Goal: Task Accomplishment & Management: Manage account settings

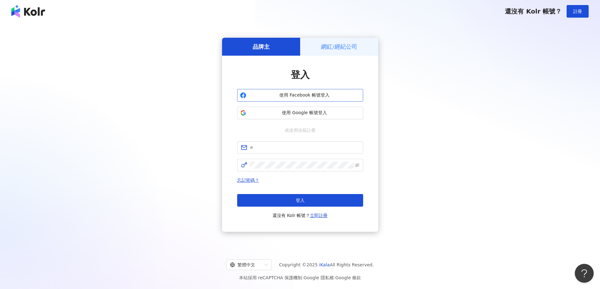
click at [296, 93] on span "使用 Facebook 帳號登入" at bounding box center [304, 95] width 111 height 6
click at [344, 115] on span "使用 Google 帳號登入" at bounding box center [304, 113] width 111 height 6
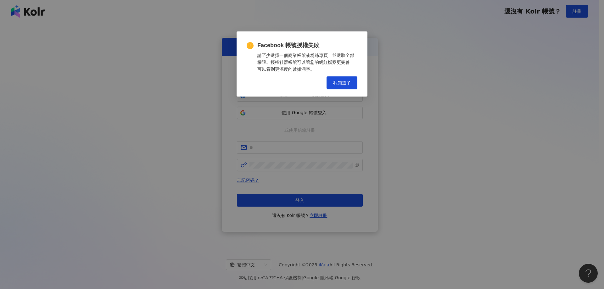
click at [350, 82] on span "我知道了" at bounding box center [342, 82] width 18 height 5
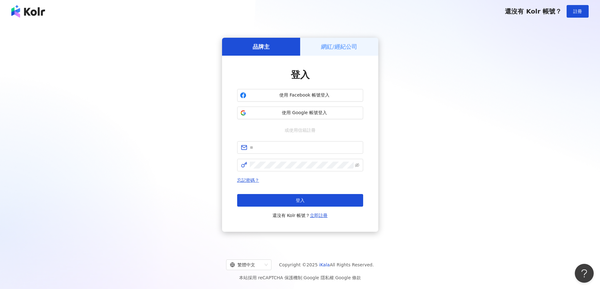
click at [276, 141] on div "登入 使用 Facebook 帳號登入 使用 Google 帳號登入 或使用信箱註冊 忘記密碼？ 登入 還沒有 Kolr 帳號？ 立即註冊" at bounding box center [300, 143] width 126 height 151
click at [272, 148] on input "text" at bounding box center [305, 147] width 110 height 7
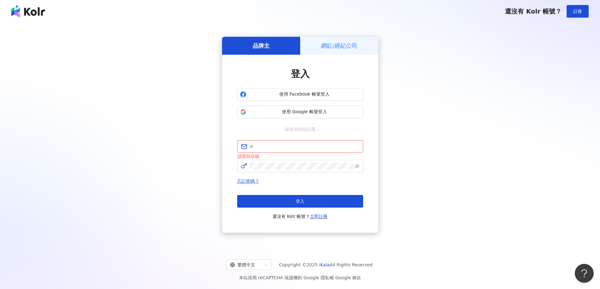
click at [299, 125] on div "登入 使用 Facebook 帳號登入 使用 Google 帳號登入 或使用信箱註冊 請填寫信箱 忘記密碼？ 登入 還沒有 Kolr 帳號？ 立即註冊" at bounding box center [300, 143] width 126 height 153
click at [307, 110] on span "使用 Google 帳號登入" at bounding box center [304, 112] width 111 height 6
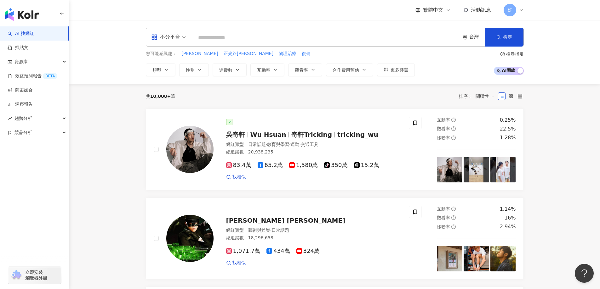
click at [181, 37] on span "不分平台" at bounding box center [168, 37] width 35 height 10
click at [261, 41] on input "search" at bounding box center [325, 38] width 262 height 12
click at [279, 54] on span "物理治療" at bounding box center [288, 54] width 18 height 6
type input "****"
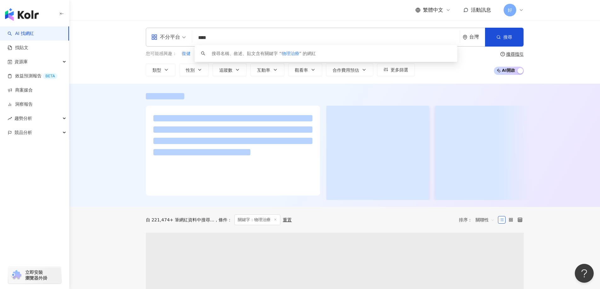
click at [217, 37] on input "****" at bounding box center [325, 38] width 262 height 12
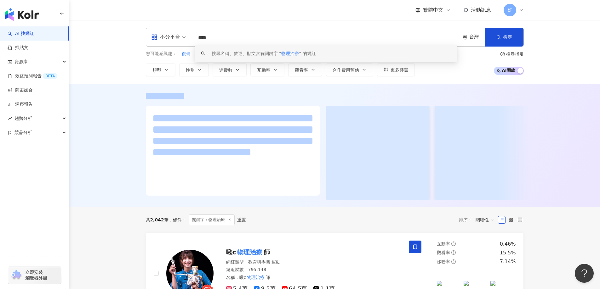
click at [116, 99] on div at bounding box center [334, 145] width 530 height 123
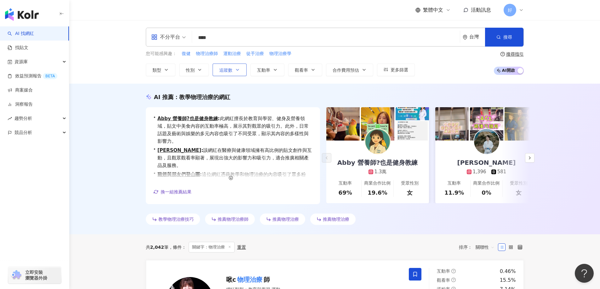
click at [223, 73] on span "追蹤數" at bounding box center [225, 70] width 13 height 5
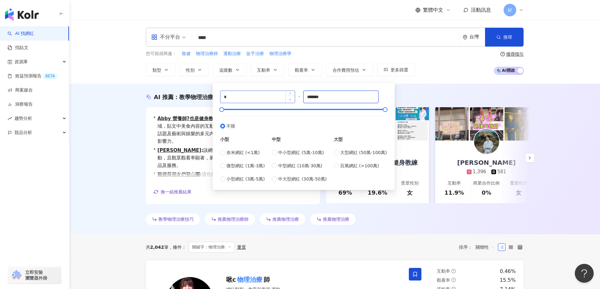
drag, startPoint x: 344, startPoint y: 97, endPoint x: 289, endPoint y: 97, distance: 55.1
click at [289, 97] on div "* - ******* 不限 小型 奈米網紅 (<1萬) 微型網紅 (1萬-3萬) 小型網紅 (3萬-5萬) 中型 中小型網紅 (5萬-10萬) 中型網紅 (…" at bounding box center [303, 137] width 167 height 92
type input "*****"
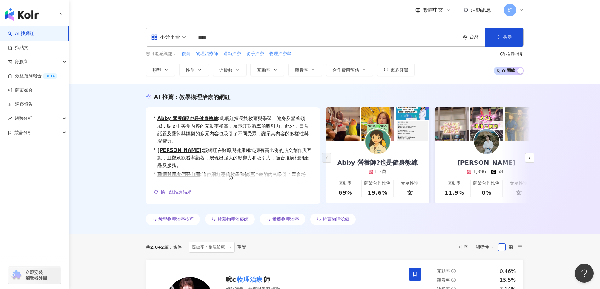
click at [197, 84] on div "AI 推薦 ： 教學物理治療的網紅 • Abby 營養師?也是健身教練 : 此網紅擅長於教育與學習、健身及營養領域，貼文中美食內容的互動率極高，展示其對觀眾的…" at bounding box center [334, 159] width 530 height 151
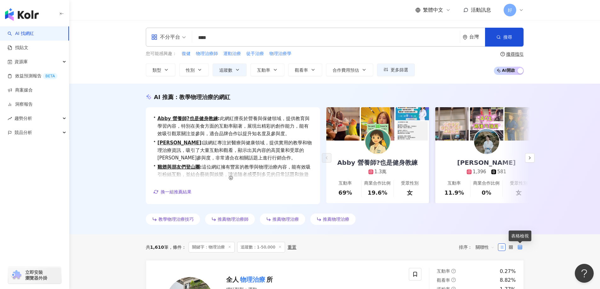
click at [518, 248] on icon at bounding box center [519, 247] width 4 height 4
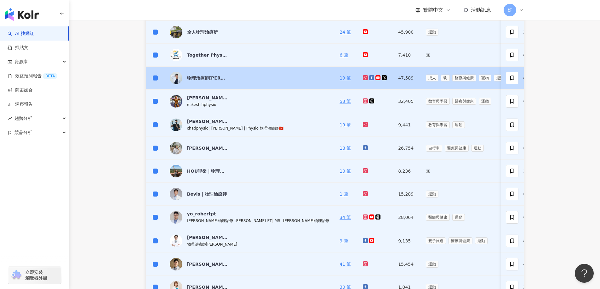
scroll to position [157, 0]
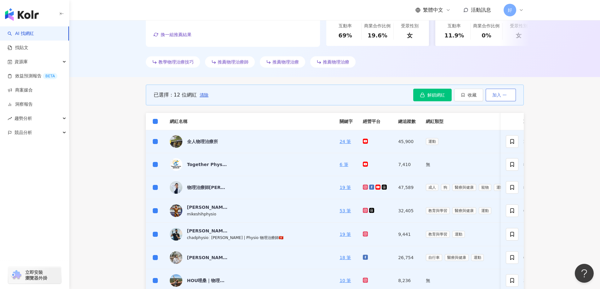
click at [499, 101] on button "加入" at bounding box center [500, 95] width 30 height 13
click at [551, 101] on main "不分平台 **** 台灣 搜尋 keyword 搜尋名稱、敘述、貼文含有關鍵字 “ 物理治療 ” 的網紅 您可能感興趣： 復健 物理治療師 運動治療 徒手治療…" at bounding box center [334, 280] width 530 height 835
click at [158, 121] on th at bounding box center [155, 121] width 19 height 17
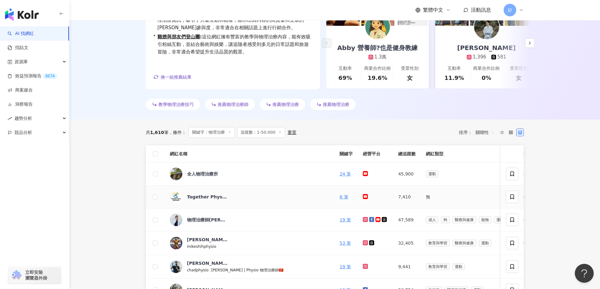
scroll to position [94, 0]
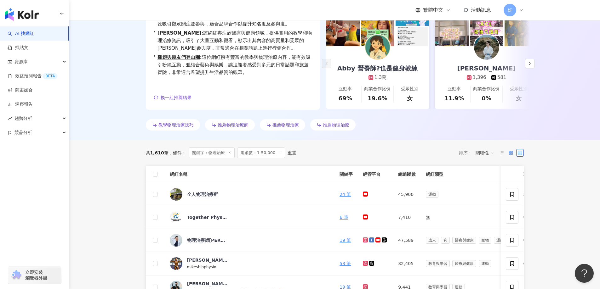
click at [511, 150] on label at bounding box center [511, 153] width 8 height 8
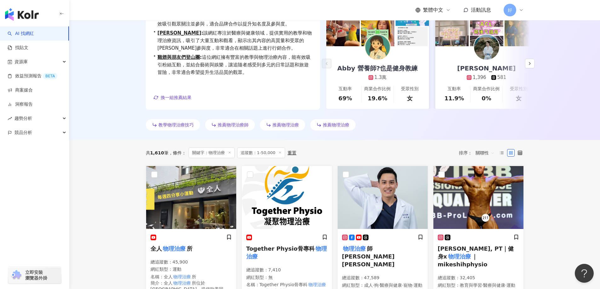
click at [163, 155] on div "共 1,610 筆" at bounding box center [157, 152] width 23 height 5
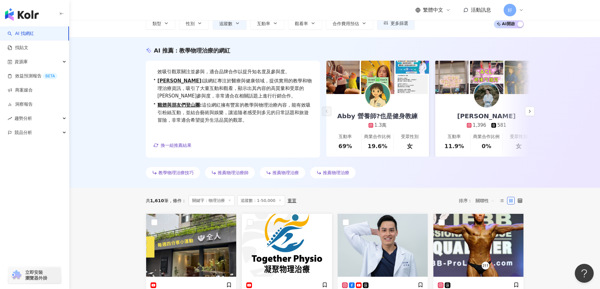
scroll to position [0, 0]
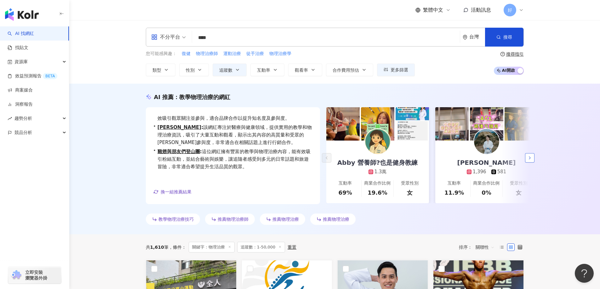
click at [531, 158] on icon "button" at bounding box center [529, 157] width 5 height 5
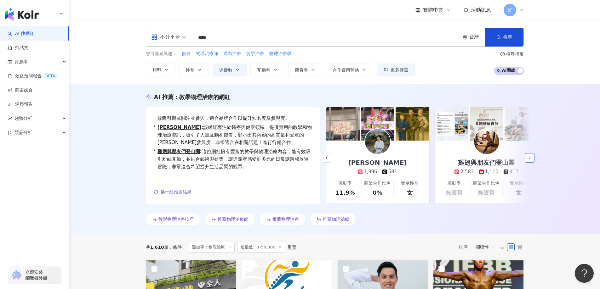
click at [531, 158] on icon "button" at bounding box center [529, 157] width 5 height 5
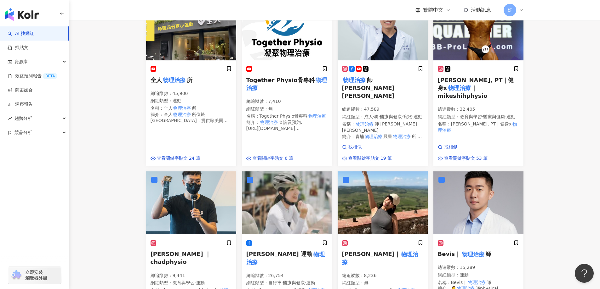
scroll to position [222, 0]
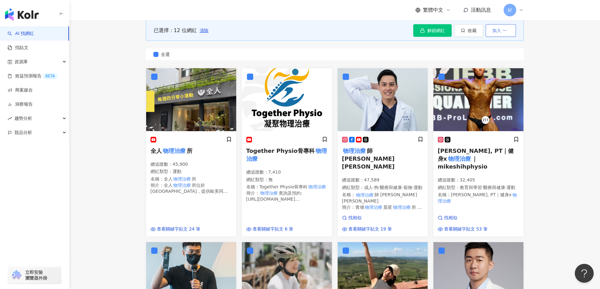
click at [499, 31] on span "加入" at bounding box center [496, 30] width 9 height 5
click at [468, 32] on span "收藏" at bounding box center [471, 30] width 9 height 5
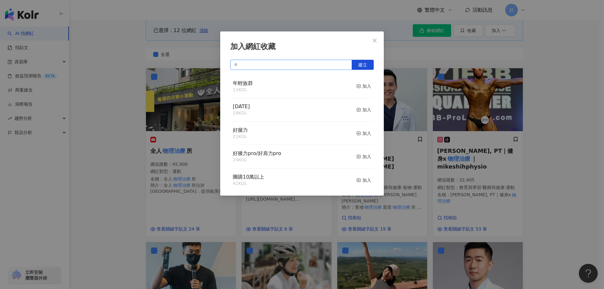
click at [285, 65] on input "text" at bounding box center [291, 65] width 122 height 10
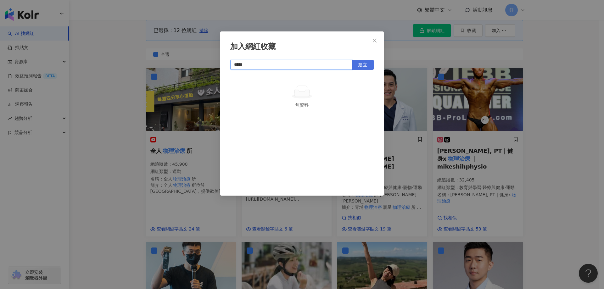
click at [364, 64] on span "建立" at bounding box center [362, 64] width 9 height 5
type input "*****"
click at [498, 91] on div "加入網紅收藏 ***** 建立 物理治療師 12 KOL 加入" at bounding box center [302, 144] width 604 height 289
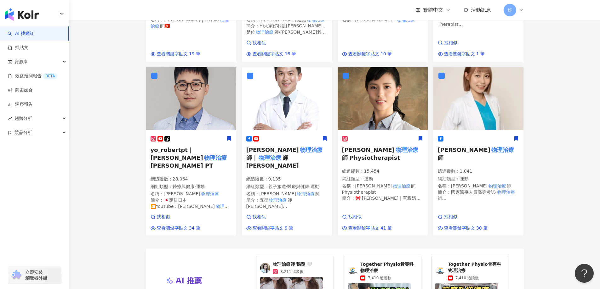
scroll to position [757, 0]
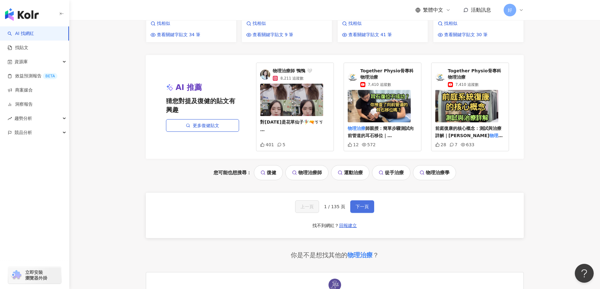
click at [361, 200] on button "下一頁" at bounding box center [362, 206] width 24 height 13
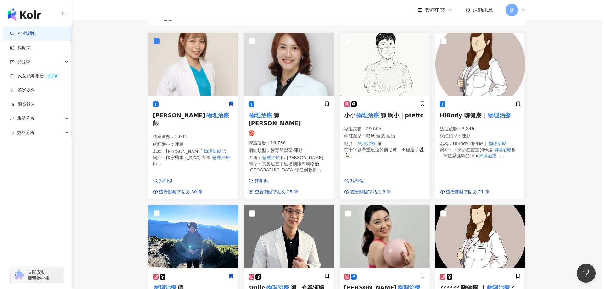
scroll to position [132, 0]
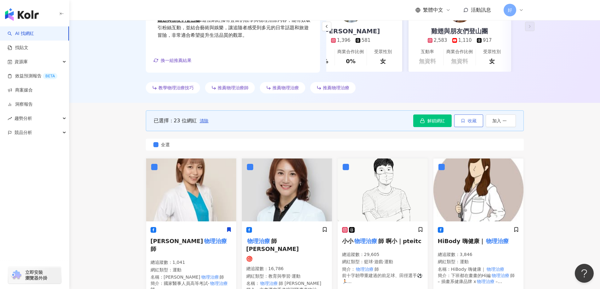
click at [468, 120] on span "收藏" at bounding box center [471, 120] width 9 height 5
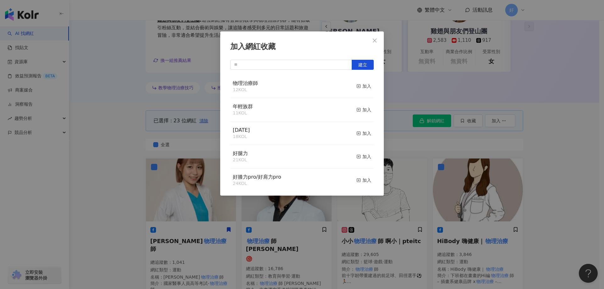
click at [356, 78] on div "物理治療師 12 KOL 加入" at bounding box center [302, 87] width 144 height 24
click at [357, 86] on icon "button" at bounding box center [359, 86] width 4 height 4
click at [427, 133] on div "加入網紅收藏 建立 物理治療師 23 KOL 加入 年輕族群 11 KOL 加入 [DATE] 18 KOL 加入 好腿力 21 KOL 加入 好膝力pro/…" at bounding box center [302, 144] width 604 height 289
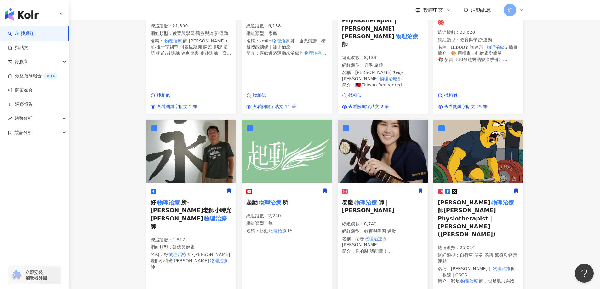
scroll to position [792, 0]
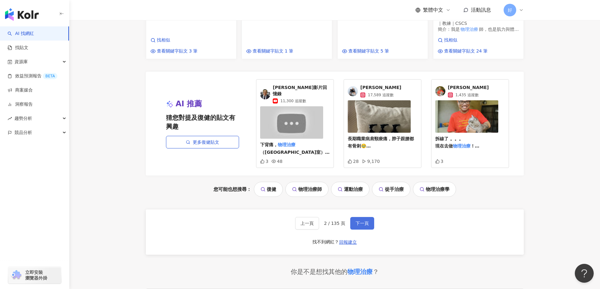
click at [358, 221] on span "下一頁" at bounding box center [361, 223] width 13 height 5
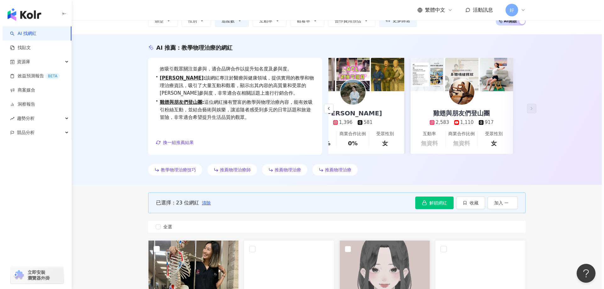
scroll to position [94, 0]
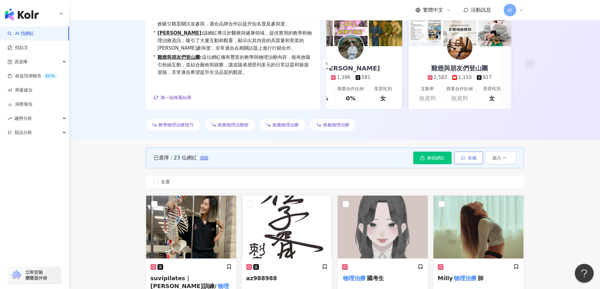
click at [463, 160] on span "button" at bounding box center [462, 157] width 4 height 5
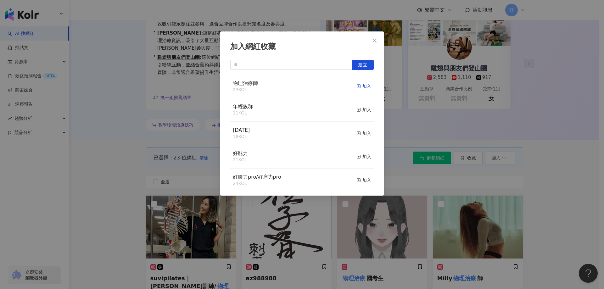
click at [362, 88] on div "加入" at bounding box center [364, 86] width 15 height 7
click at [376, 41] on icon "close" at bounding box center [374, 40] width 5 height 5
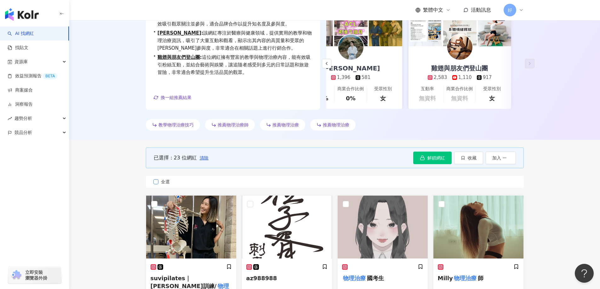
click at [161, 180] on span "全選" at bounding box center [165, 181] width 14 height 7
click at [464, 155] on span "button" at bounding box center [462, 157] width 4 height 5
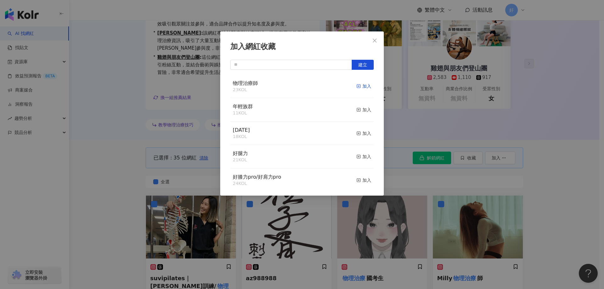
click at [358, 89] on div "加入" at bounding box center [364, 86] width 15 height 7
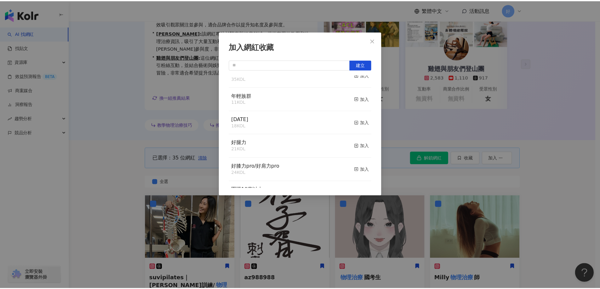
scroll to position [0, 0]
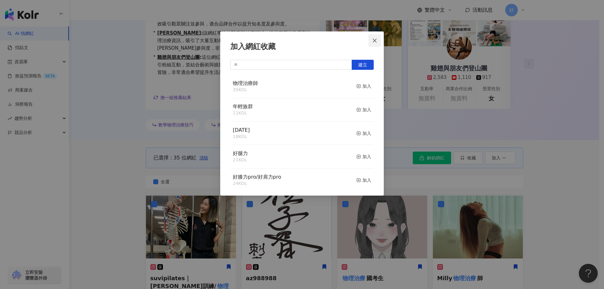
click at [371, 39] on span "Close" at bounding box center [375, 40] width 13 height 5
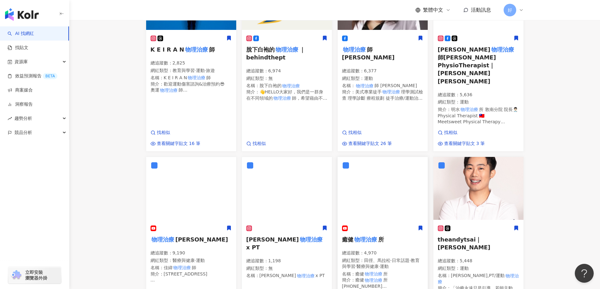
scroll to position [692, 0]
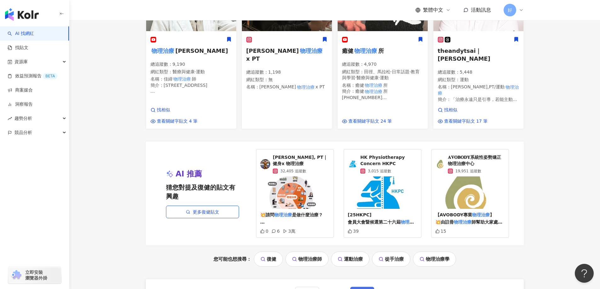
click at [369, 287] on button "下一頁" at bounding box center [362, 293] width 24 height 13
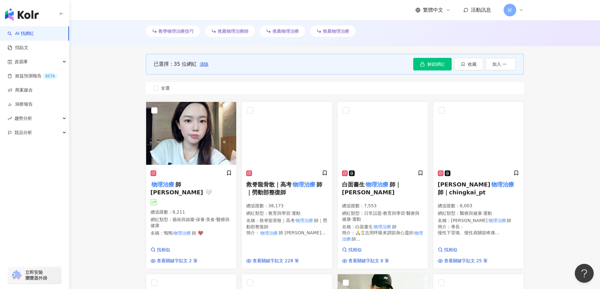
scroll to position [64, 0]
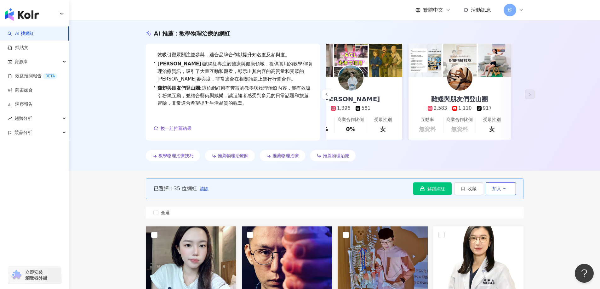
click at [496, 190] on span "加入" at bounding box center [496, 188] width 9 height 5
click at [150, 212] on label "全選" at bounding box center [335, 213] width 378 height 12
click at [152, 212] on label "全選" at bounding box center [335, 213] width 378 height 12
click at [471, 190] on span "收藏" at bounding box center [471, 188] width 9 height 5
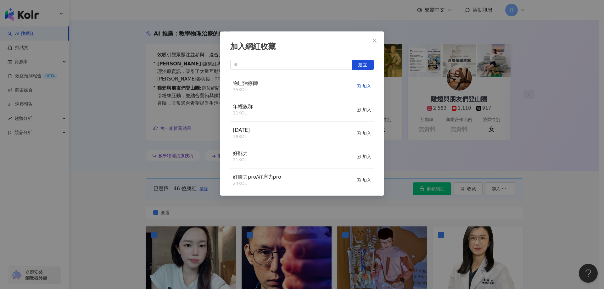
click at [359, 87] on div "加入" at bounding box center [364, 86] width 15 height 7
click at [376, 28] on div "加入網紅收藏 建立 物理治療師 46 KOL 加入 年輕族群 11 KOL 加入 [DATE] 18 KOL 加入 好腿力 21 KOL 加入 好膝力pro/…" at bounding box center [302, 144] width 604 height 289
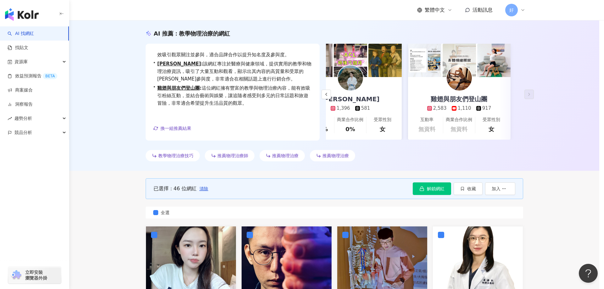
click at [376, 38] on div "加入網紅收藏 建立 物理治療師 46 KOL 加入 年輕族群 11 KOL 加入 [DATE] 18 KOL 加入 好腿力 21 KOL 加入 好膝力pro/…" at bounding box center [302, 144] width 604 height 289
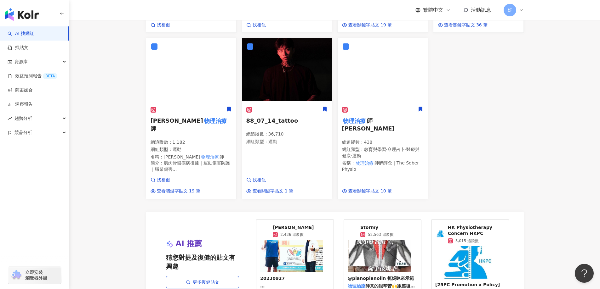
scroll to position [693, 0]
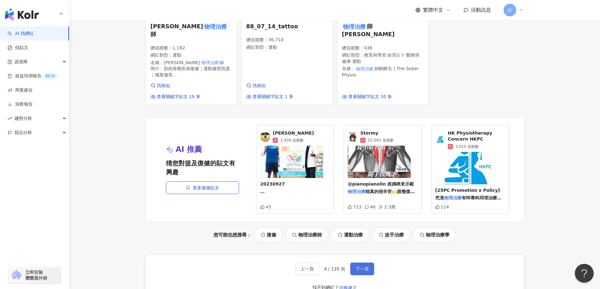
click at [353, 263] on button "下一頁" at bounding box center [362, 269] width 24 height 13
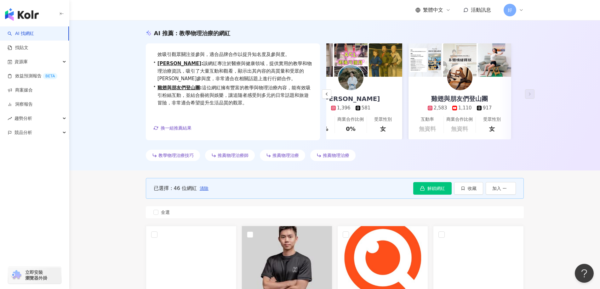
scroll to position [94, 0]
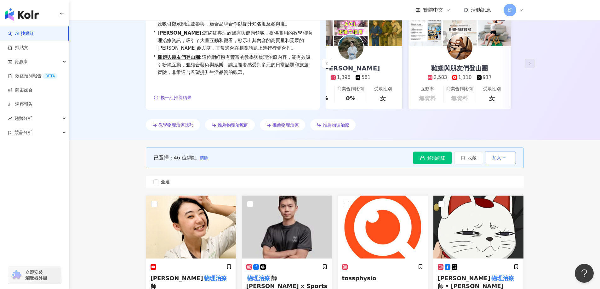
click at [499, 160] on span "加入" at bounding box center [496, 157] width 9 height 5
click at [160, 182] on span "全選" at bounding box center [165, 181] width 14 height 7
click at [472, 163] on button "收藏" at bounding box center [468, 158] width 29 height 13
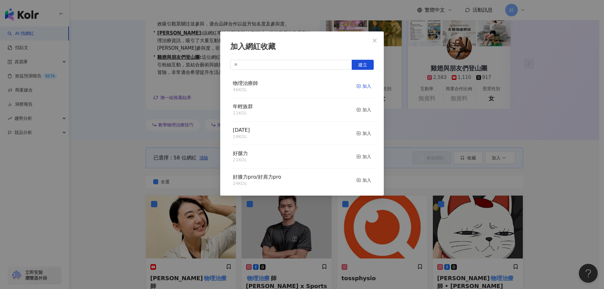
click at [362, 86] on div "加入" at bounding box center [364, 86] width 15 height 7
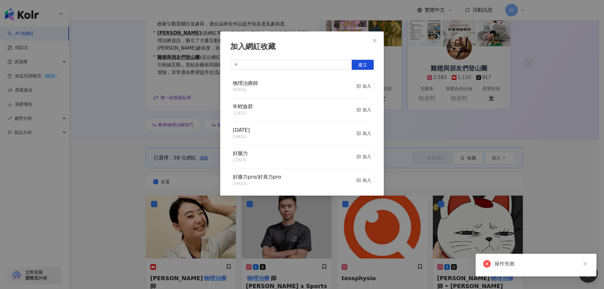
click at [379, 36] on button "Close" at bounding box center [375, 40] width 13 height 13
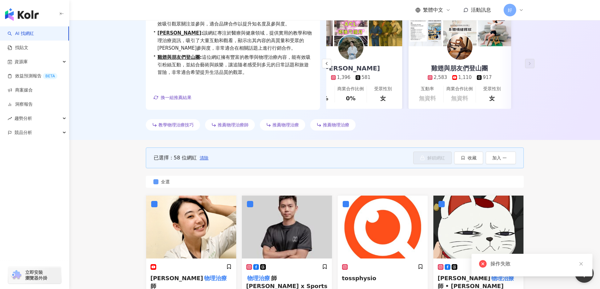
click at [159, 181] on span "全選" at bounding box center [165, 181] width 14 height 7
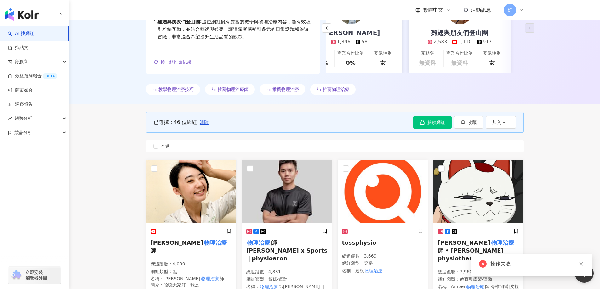
scroll to position [189, 0]
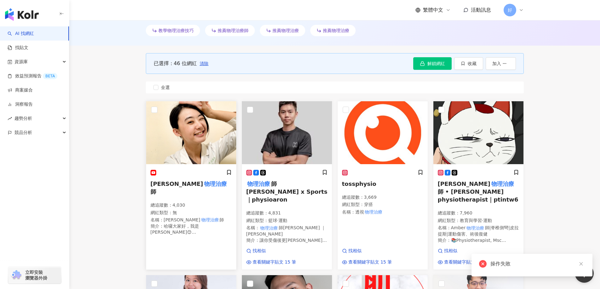
click at [173, 139] on img at bounding box center [191, 132] width 90 height 63
click at [437, 107] on img at bounding box center [478, 132] width 90 height 63
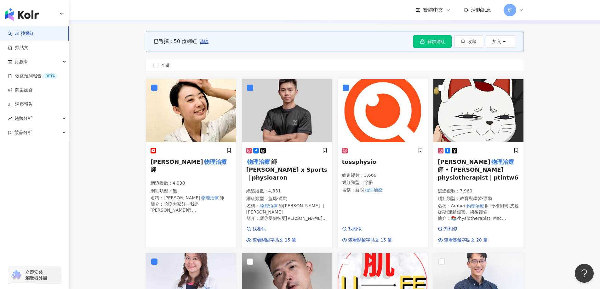
scroll to position [126, 0]
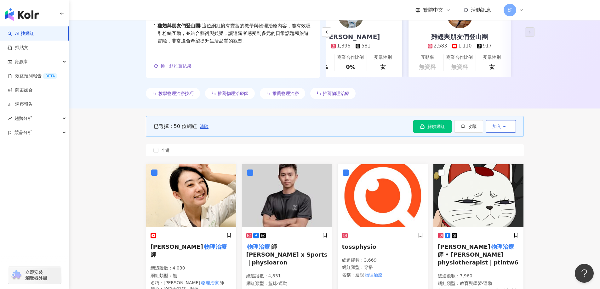
click at [494, 129] on span "加入" at bounding box center [496, 126] width 9 height 5
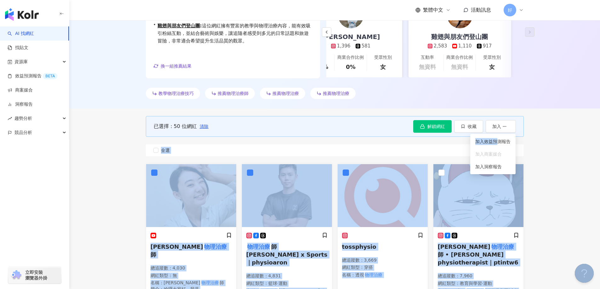
drag, startPoint x: 496, startPoint y: 145, endPoint x: 418, endPoint y: 138, distance: 78.4
click at [418, 138] on body "AI 找網紅 找貼文 資源庫 效益預測報告 BETA 商案媒合 洞察報告 趨勢分析 競品分析 立即安裝 瀏覽器外掛 繁體中文 活動訊息 好 不分平台 ****…" at bounding box center [300, 18] width 600 height 289
click at [459, 129] on button "收藏" at bounding box center [468, 126] width 29 height 13
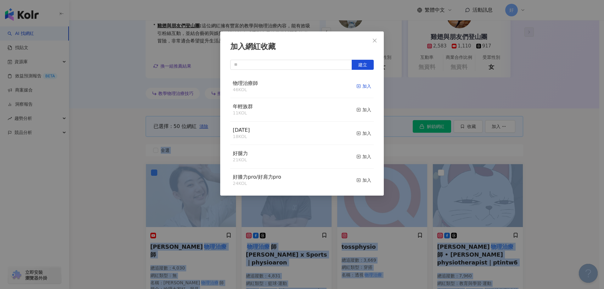
click at [365, 87] on div "加入" at bounding box center [364, 86] width 15 height 7
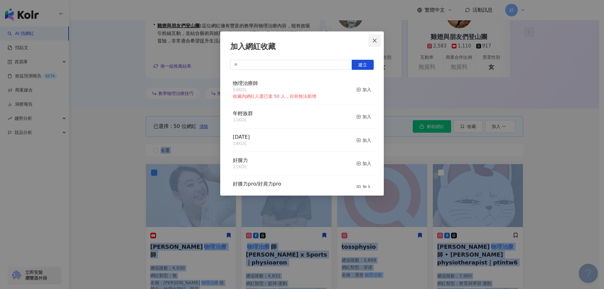
click at [376, 43] on button "Close" at bounding box center [375, 40] width 13 height 13
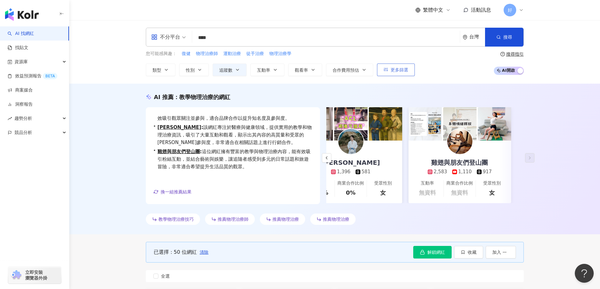
click at [390, 71] on button "更多篩選" at bounding box center [396, 70] width 38 height 13
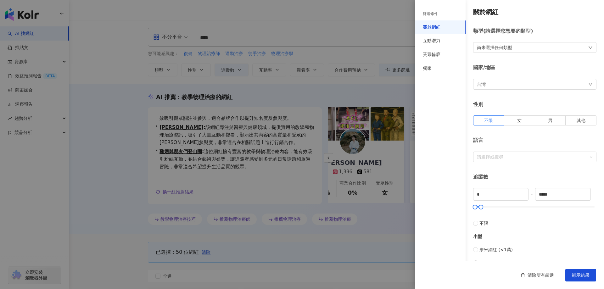
click at [395, 116] on div at bounding box center [302, 144] width 604 height 289
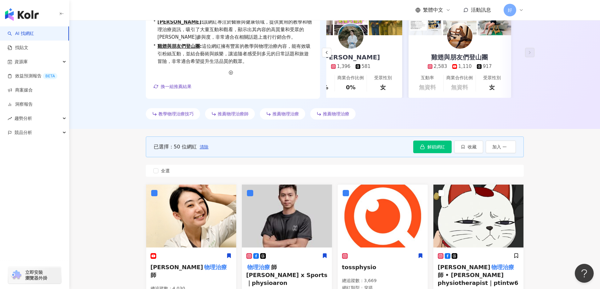
scroll to position [189, 0]
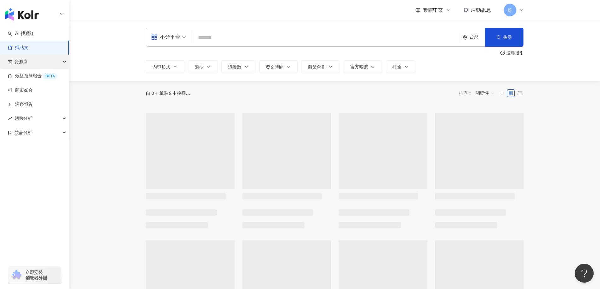
click at [35, 66] on div "資源庫" at bounding box center [34, 62] width 69 height 14
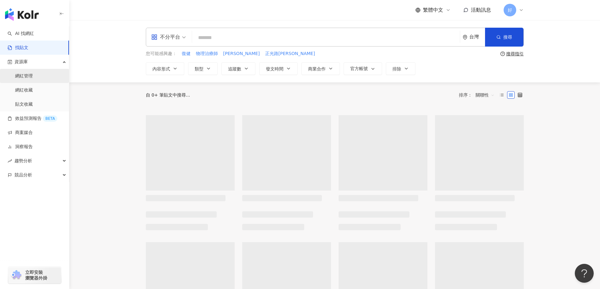
click at [33, 78] on link "網紅管理" at bounding box center [24, 76] width 18 height 6
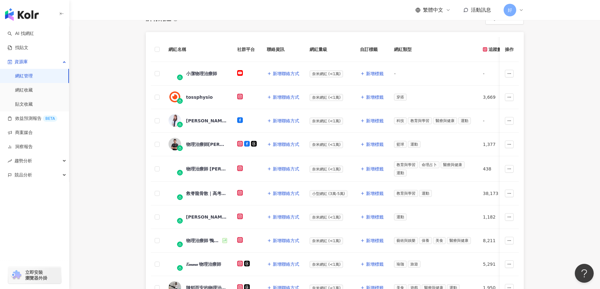
scroll to position [63, 0]
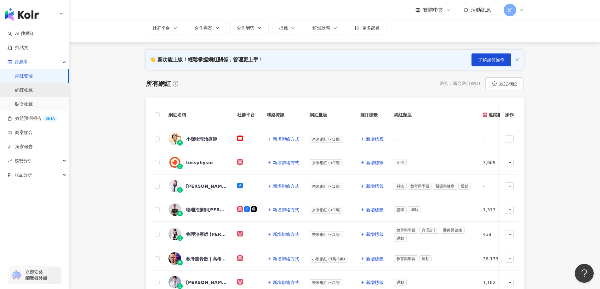
click at [33, 90] on link "網紅收藏" at bounding box center [24, 90] width 18 height 6
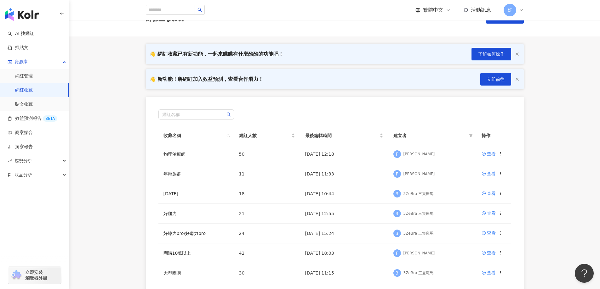
scroll to position [31, 0]
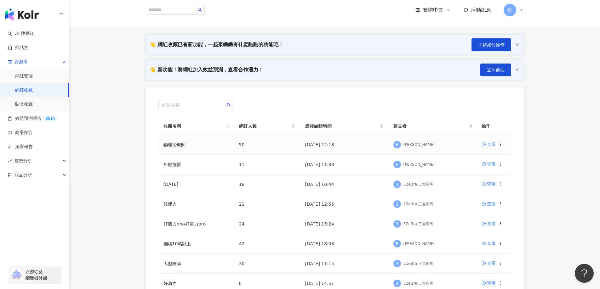
click at [485, 144] on icon at bounding box center [483, 144] width 4 height 4
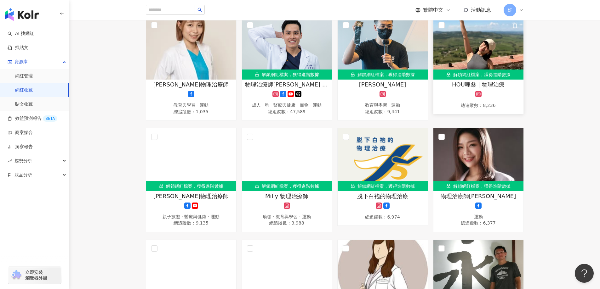
scroll to position [126, 0]
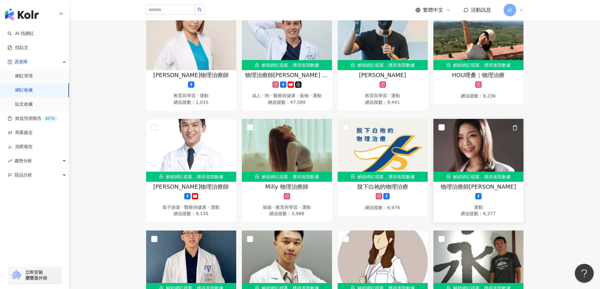
click at [490, 154] on img at bounding box center [478, 150] width 90 height 63
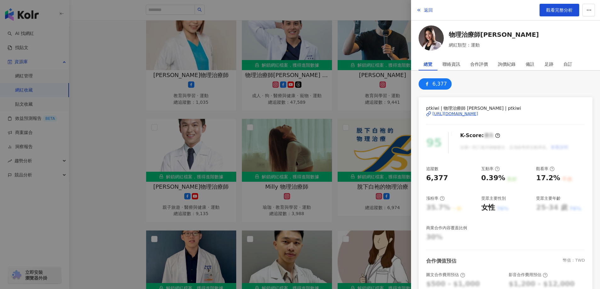
click at [478, 113] on div "https://www.facebook.com/159206144641933" at bounding box center [455, 114] width 46 height 6
click at [298, 104] on div at bounding box center [300, 144] width 600 height 289
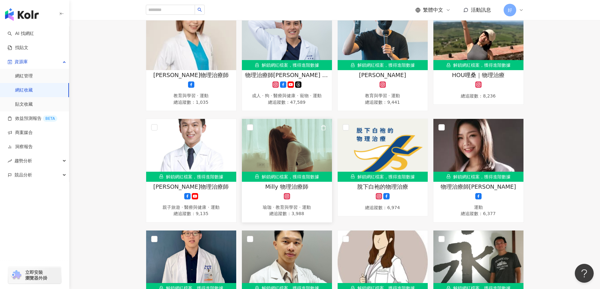
click at [284, 147] on img at bounding box center [287, 150] width 90 height 63
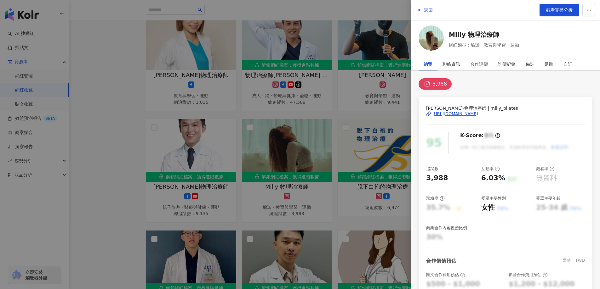
click at [493, 119] on div "Milly 皮拉提斯·物理治療師 | milly_pilates https://www.instagram.com/milly_pilates/" at bounding box center [505, 118] width 159 height 27
click at [478, 115] on div "https://www.instagram.com/milly_pilates/" at bounding box center [455, 114] width 46 height 6
click at [333, 93] on div at bounding box center [300, 144] width 600 height 289
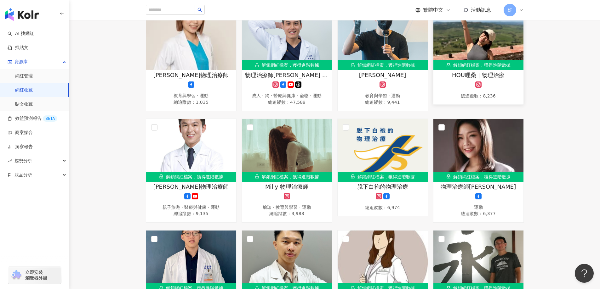
click at [490, 53] on img at bounding box center [478, 38] width 90 height 63
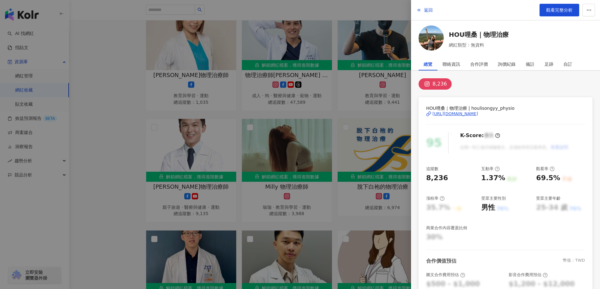
click at [478, 115] on div "https://www.instagram.com/houlisongyy_physio/" at bounding box center [455, 114] width 46 height 6
